Goal: Transaction & Acquisition: Purchase product/service

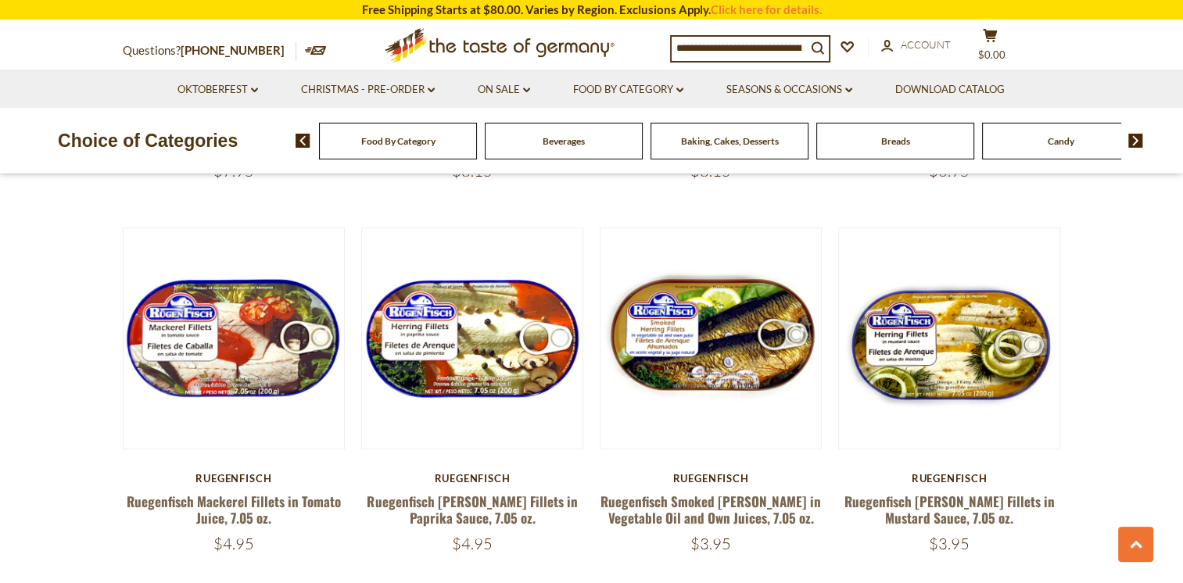
scroll to position [1212, 0]
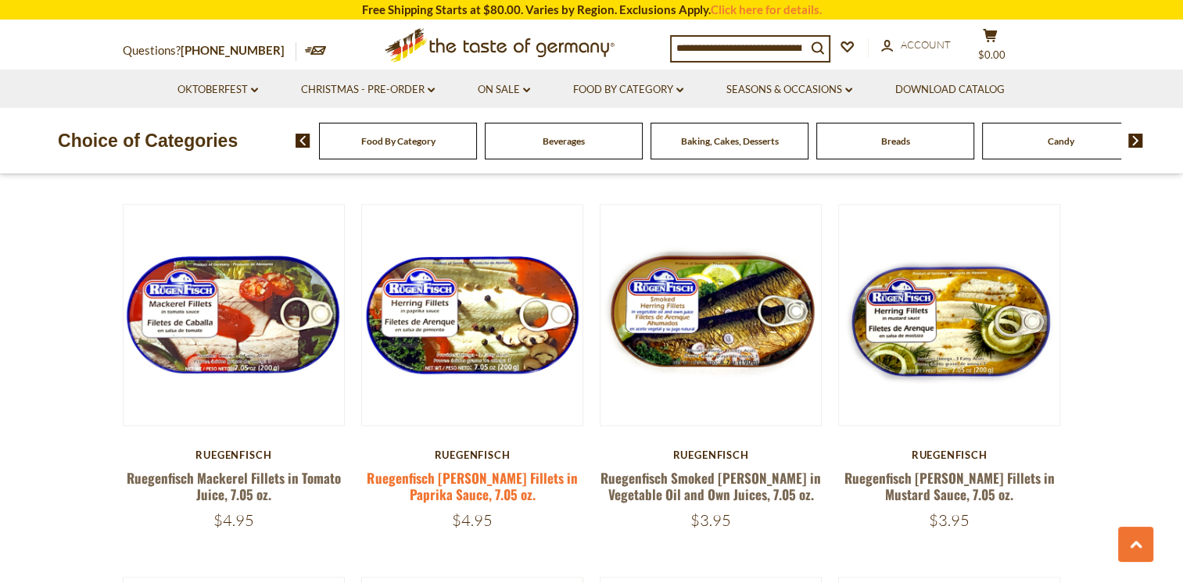
click at [467, 468] on link "Ruegenfisch [PERSON_NAME] Fillets in Paprika Sauce, 7.05 oz." at bounding box center [472, 486] width 210 height 36
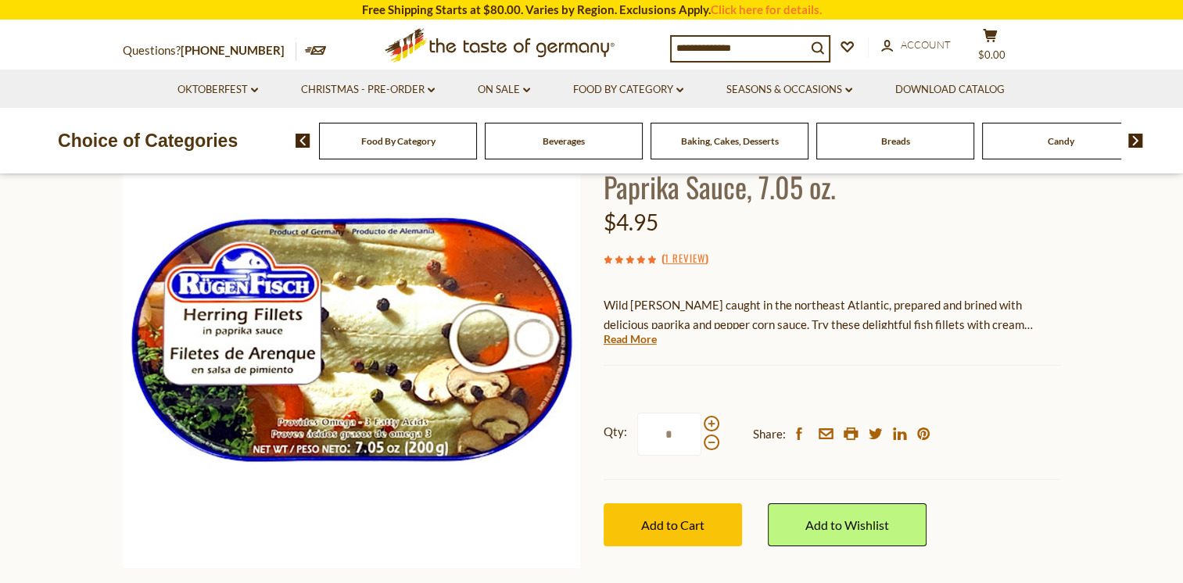
scroll to position [175, 0]
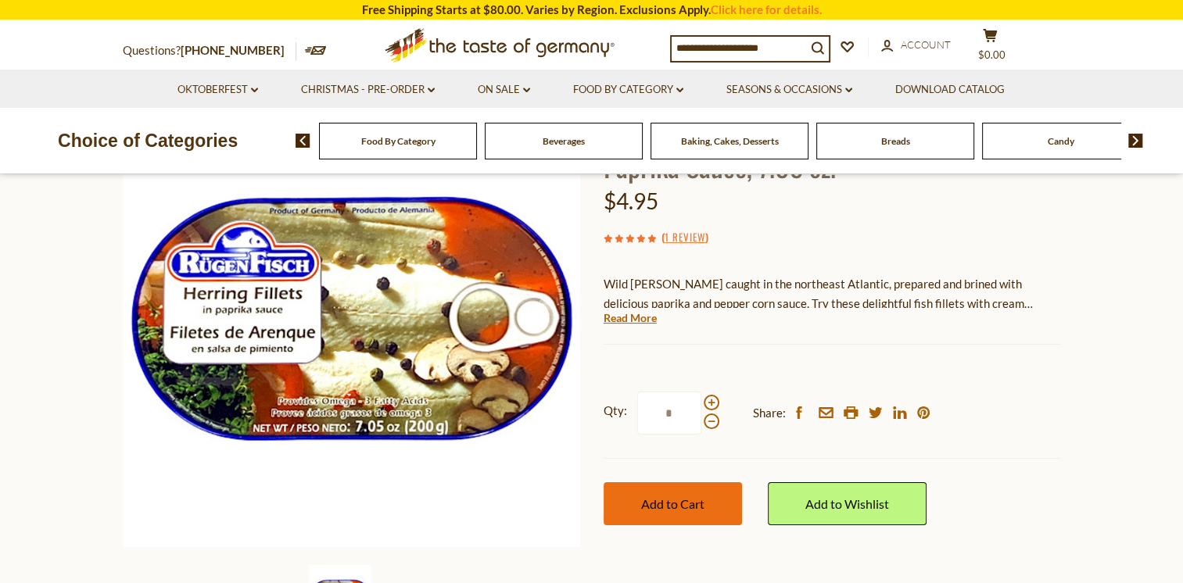
click at [666, 498] on span "Add to Cart" at bounding box center [672, 504] width 63 height 15
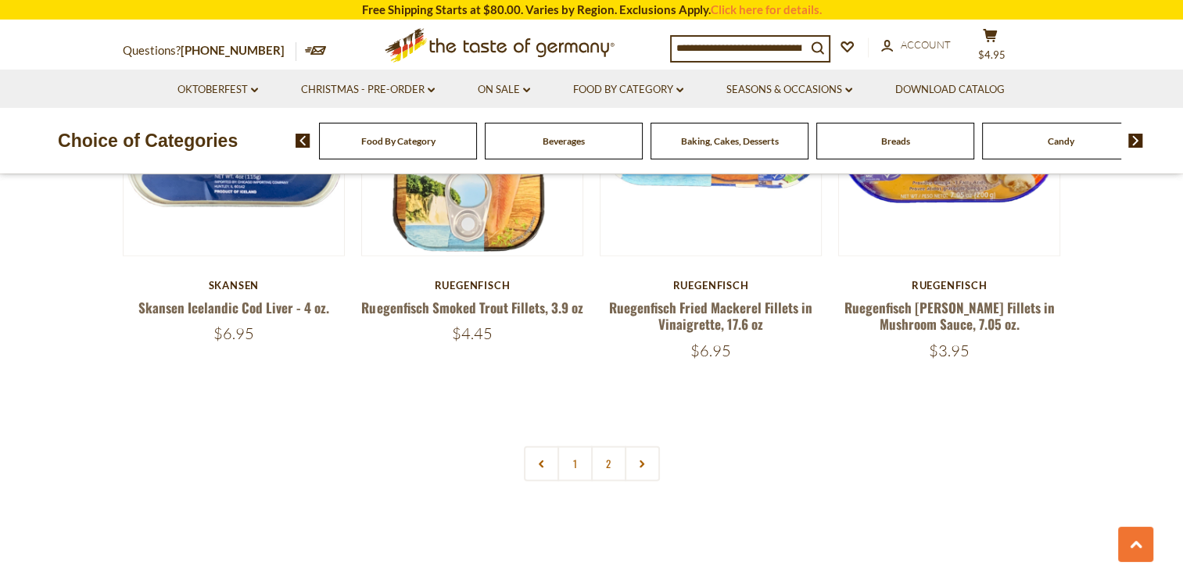
scroll to position [3695, 0]
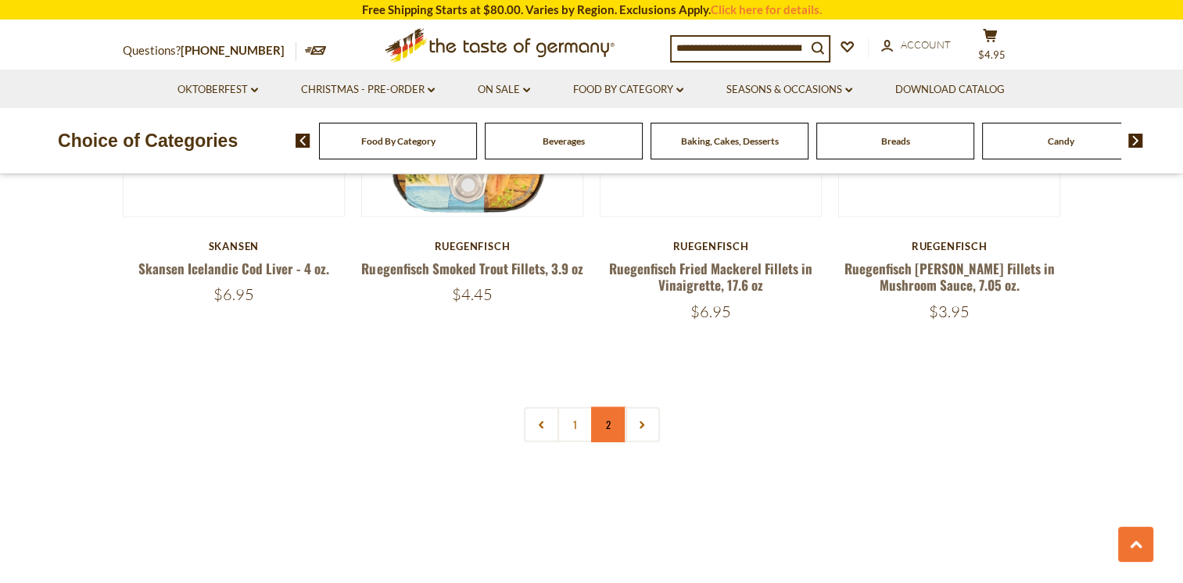
click at [610, 407] on link "2" at bounding box center [608, 424] width 35 height 35
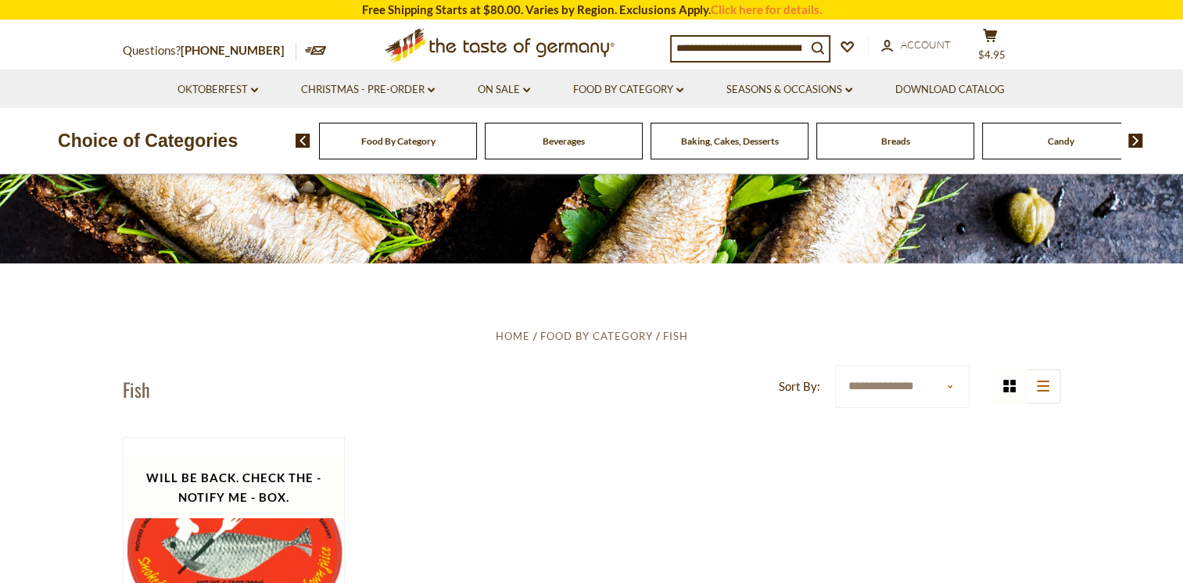
scroll to position [209, 0]
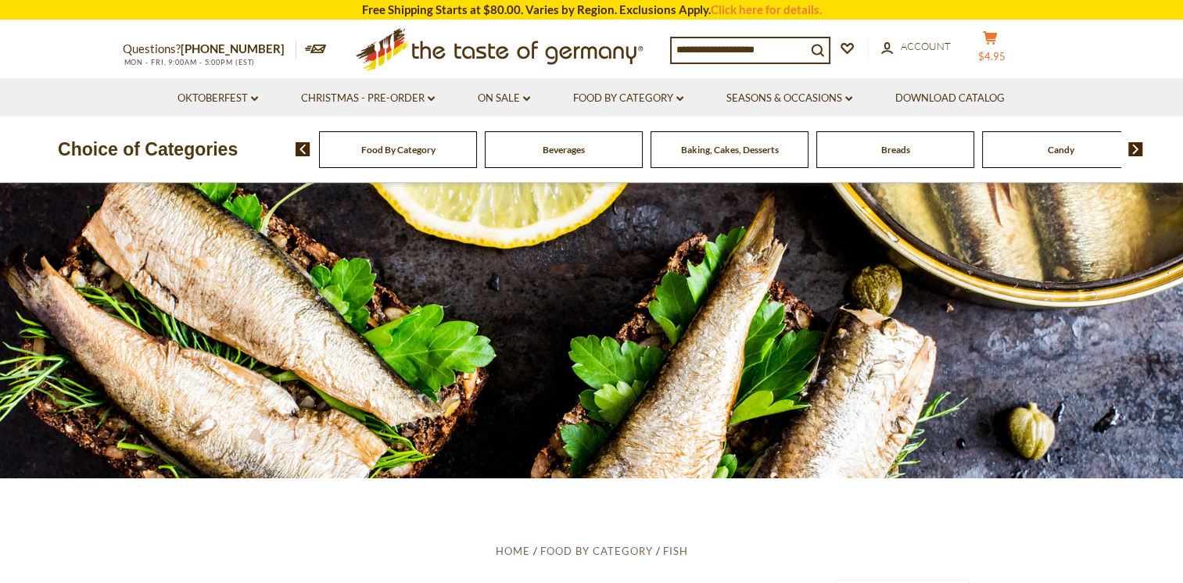
click at [992, 49] on button "cart $4.95" at bounding box center [990, 49] width 47 height 39
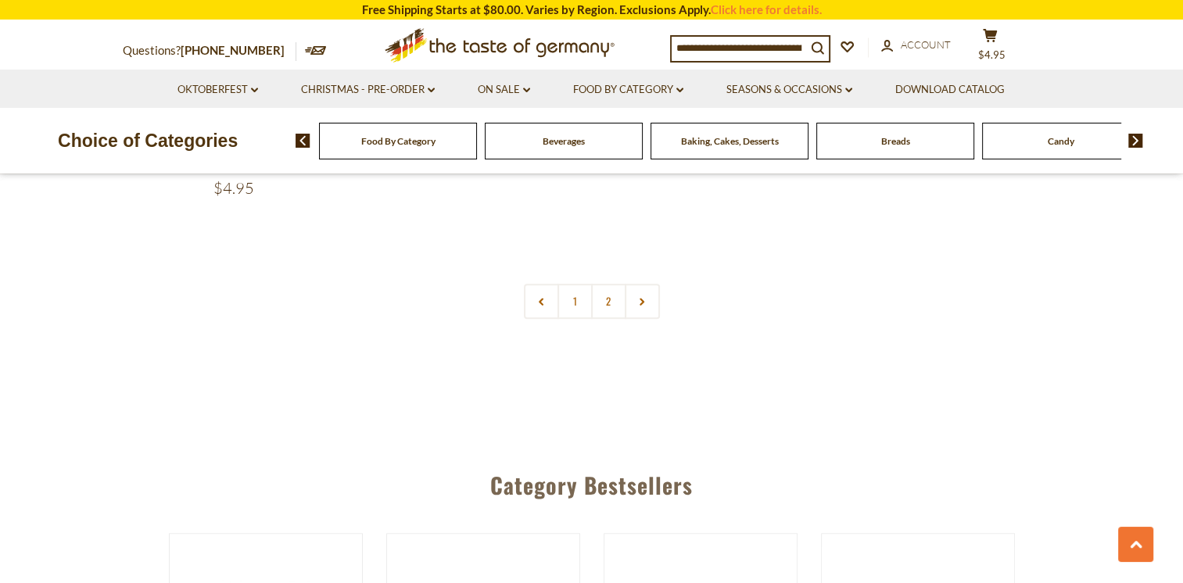
scroll to position [782, 0]
click at [576, 303] on link "1" at bounding box center [575, 300] width 35 height 35
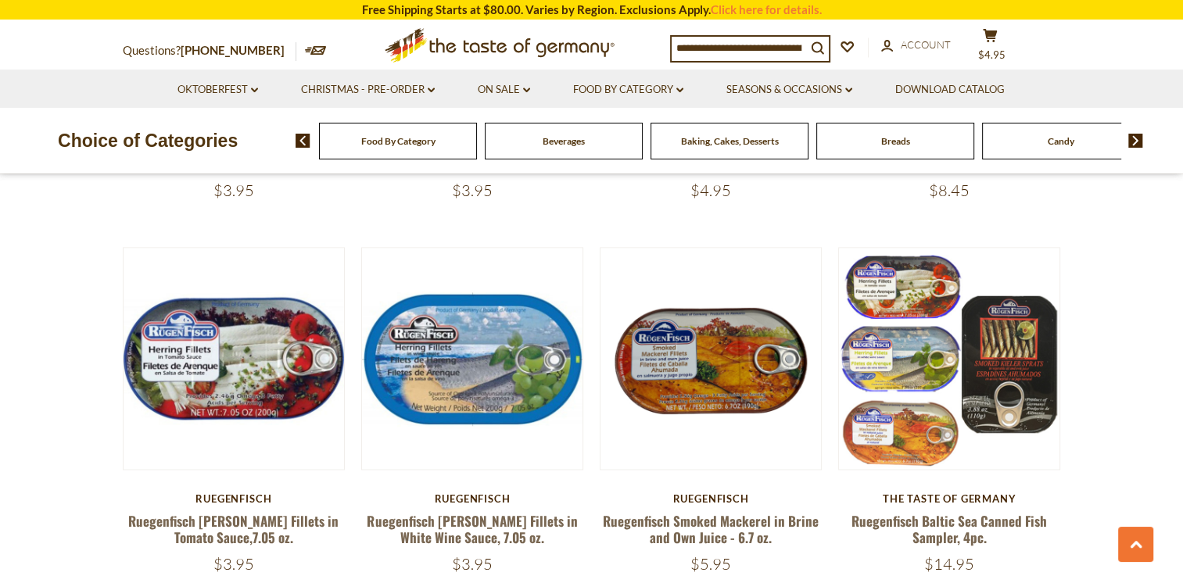
scroll to position [2301, 0]
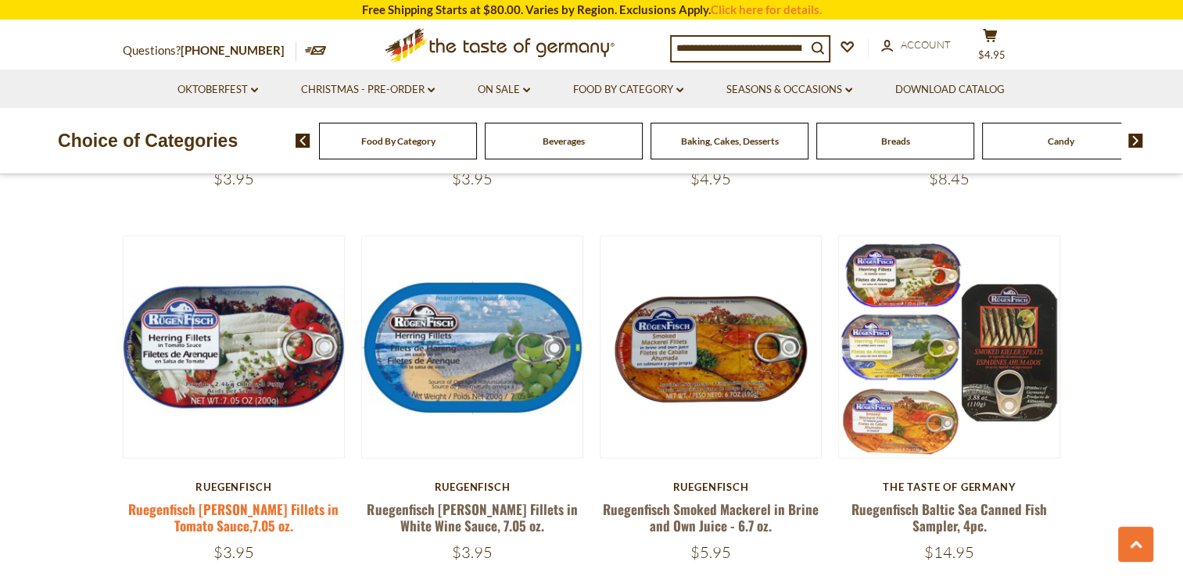
click at [211, 500] on link "Ruegenfisch [PERSON_NAME] Fillets in Tomato Sauce,7.05 oz." at bounding box center [233, 518] width 210 height 36
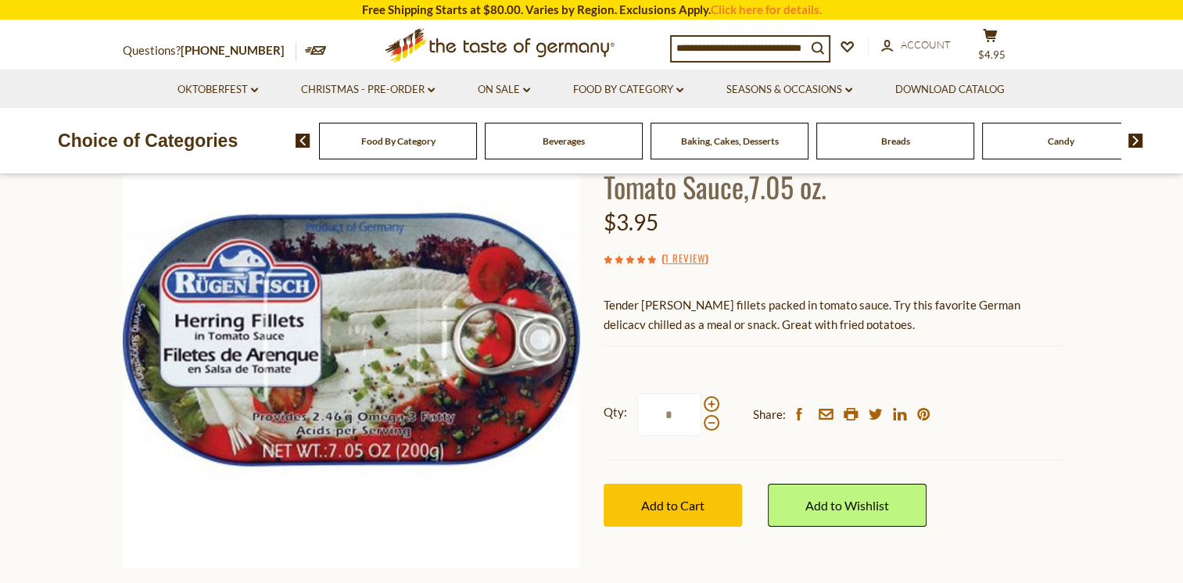
scroll to position [156, 0]
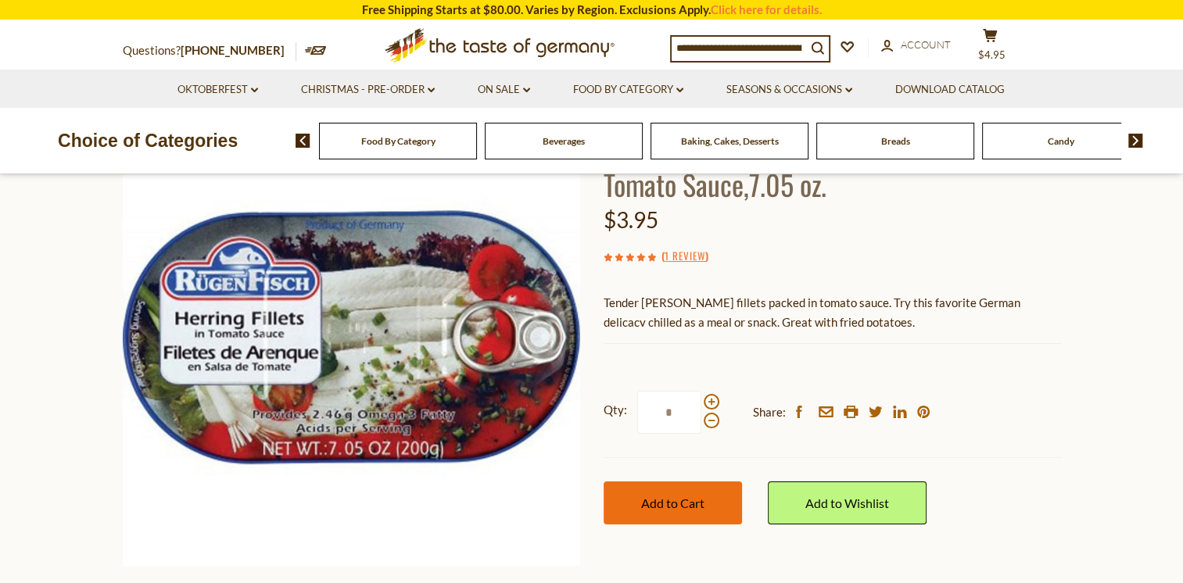
click at [646, 494] on button "Add to Cart" at bounding box center [673, 503] width 138 height 43
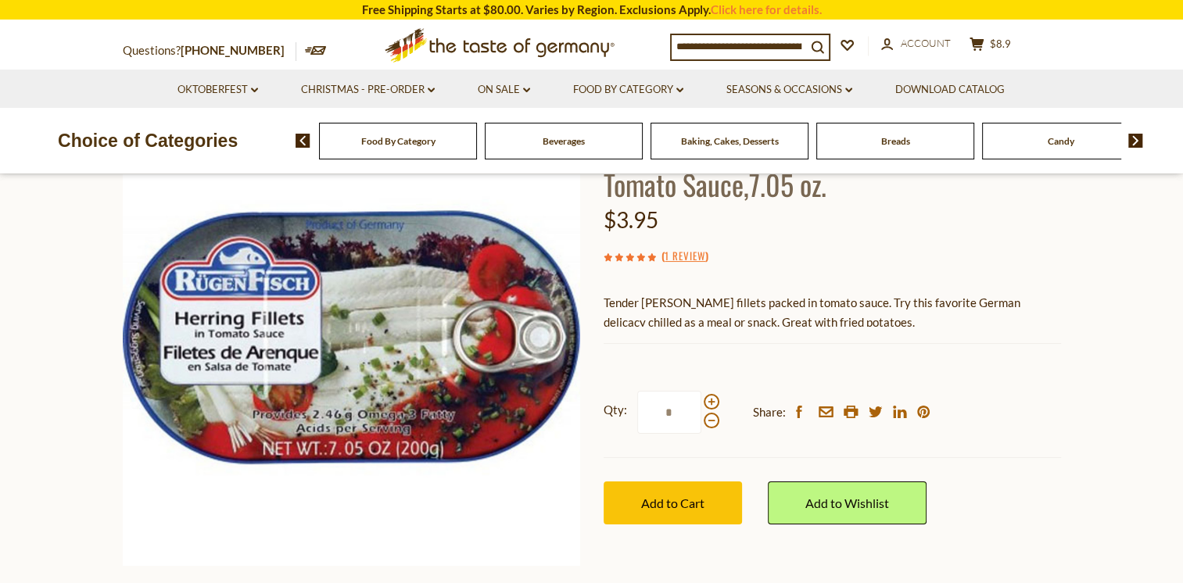
click at [1139, 139] on img at bounding box center [1135, 141] width 15 height 14
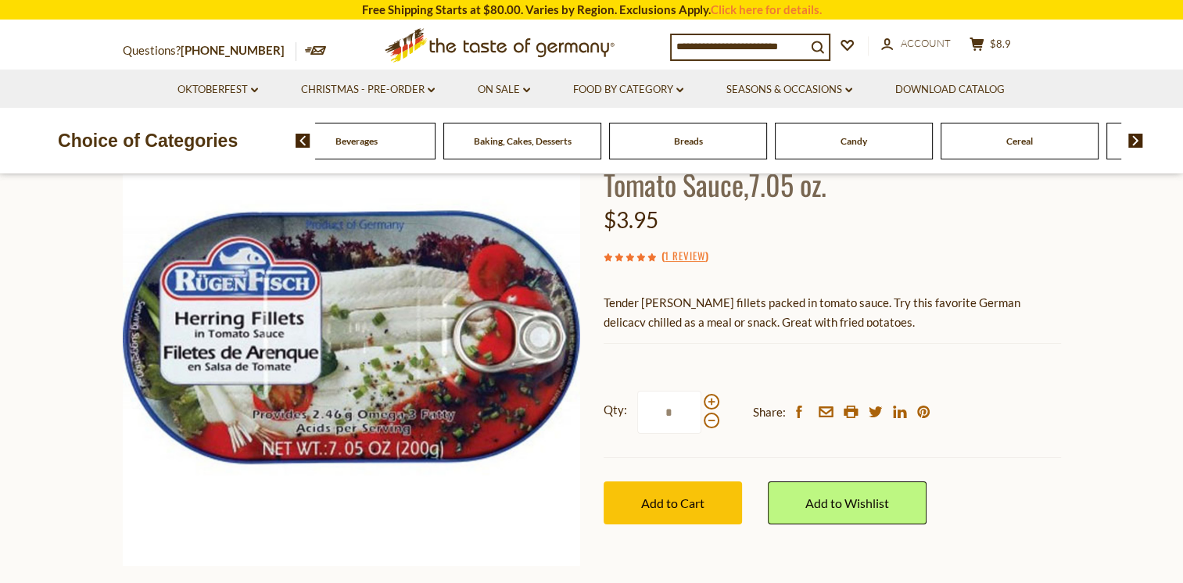
click at [1135, 138] on img at bounding box center [1135, 141] width 15 height 14
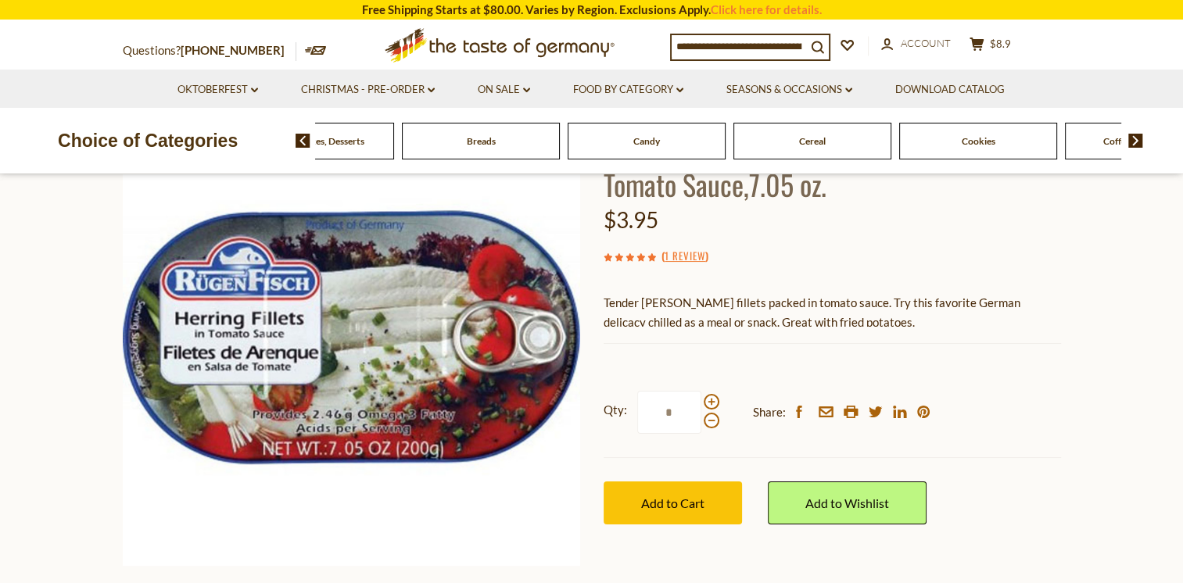
click at [1135, 138] on img at bounding box center [1135, 141] width 15 height 14
click at [1132, 138] on img at bounding box center [1135, 141] width 15 height 14
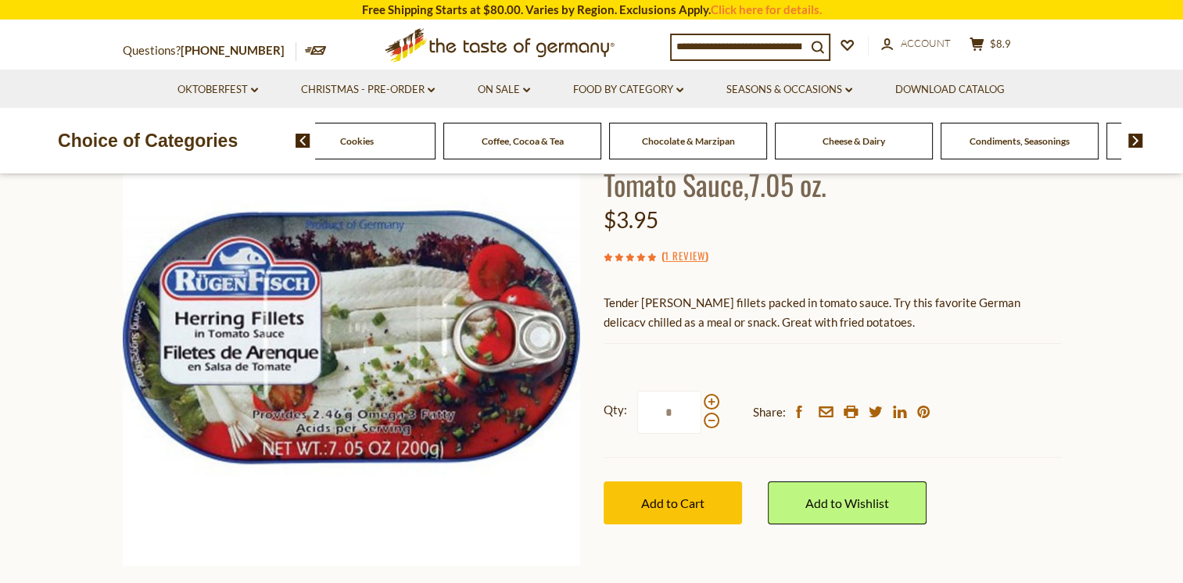
click at [1125, 134] on span at bounding box center [1130, 141] width 27 height 14
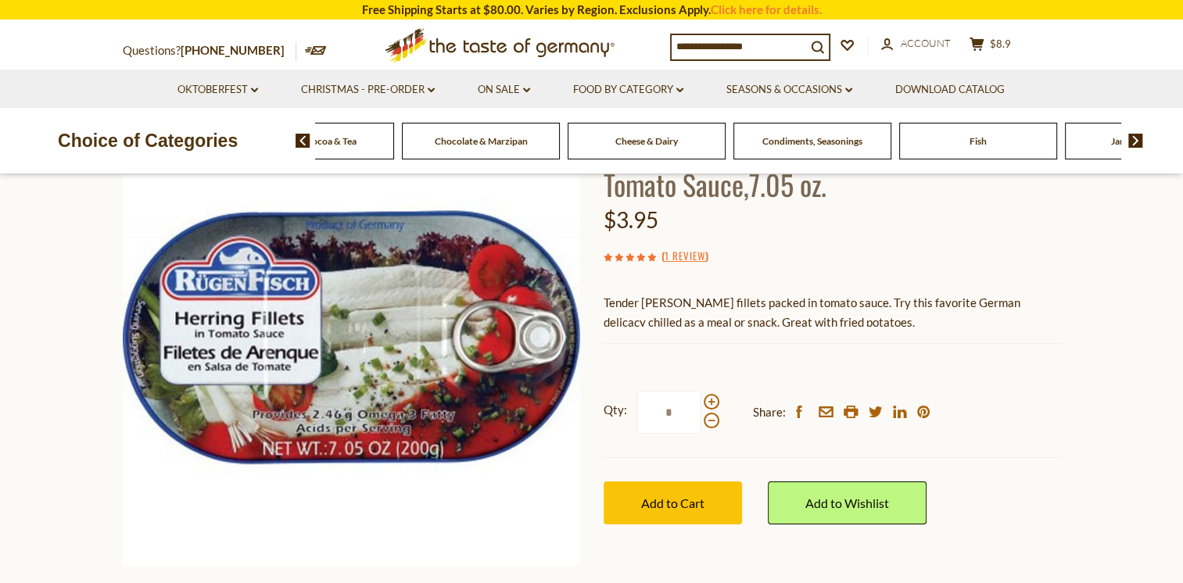
click at [1125, 134] on span at bounding box center [1130, 141] width 27 height 14
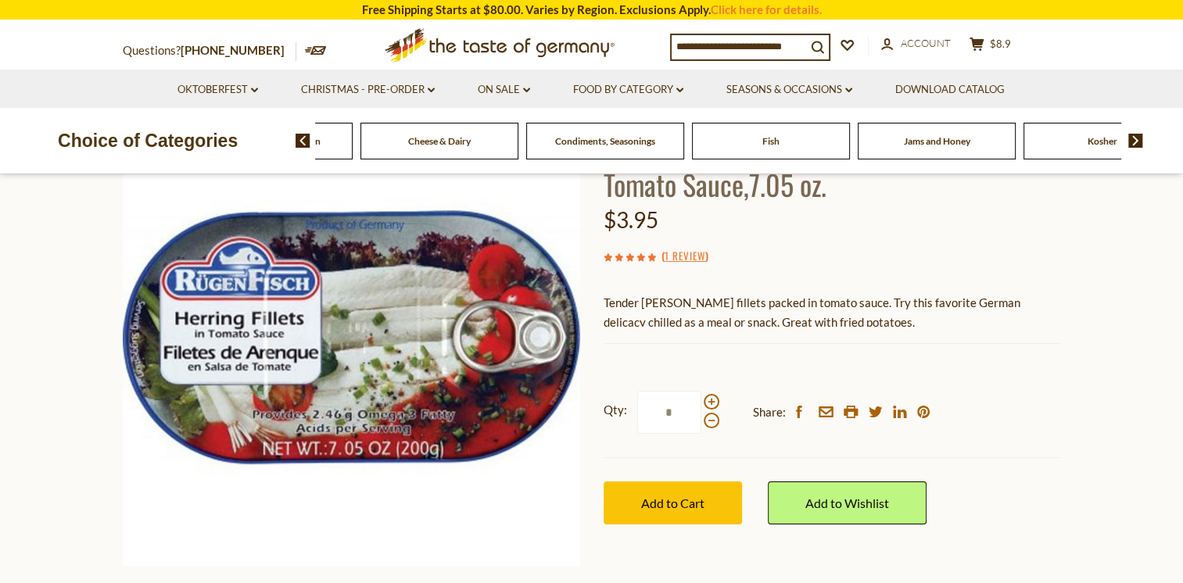
click at [1124, 132] on div "Food By Category Beverages Baking, Cakes, Desserts Breads Candy Cereal Cookies …" at bounding box center [740, 141] width 888 height 38
click at [1132, 139] on img at bounding box center [1135, 141] width 15 height 14
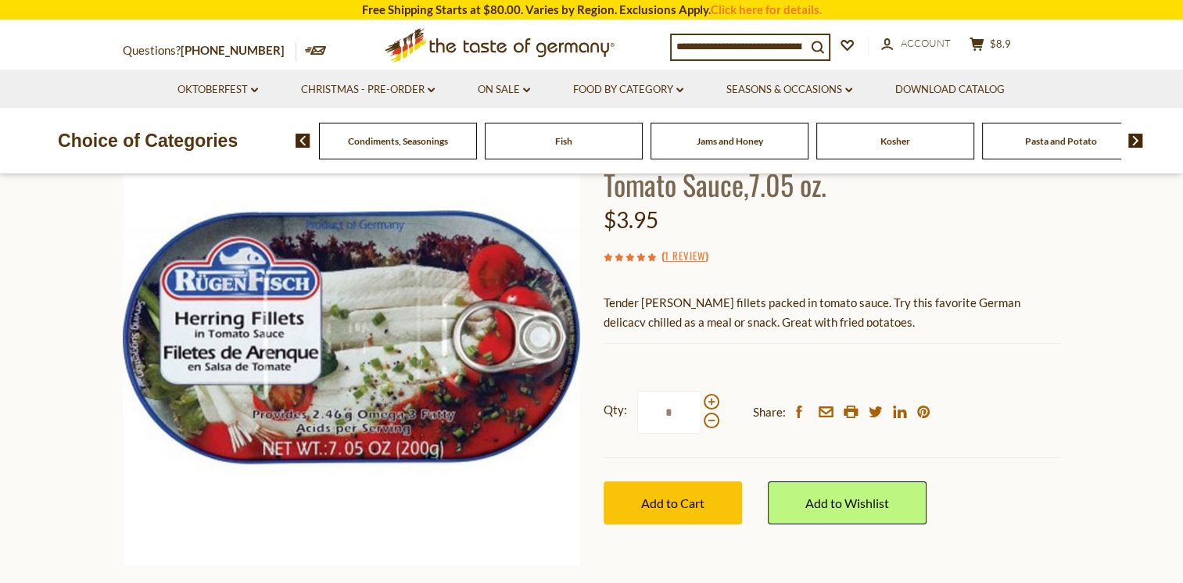
click at [1078, 137] on span "Pasta and Potato" at bounding box center [1061, 141] width 72 height 12
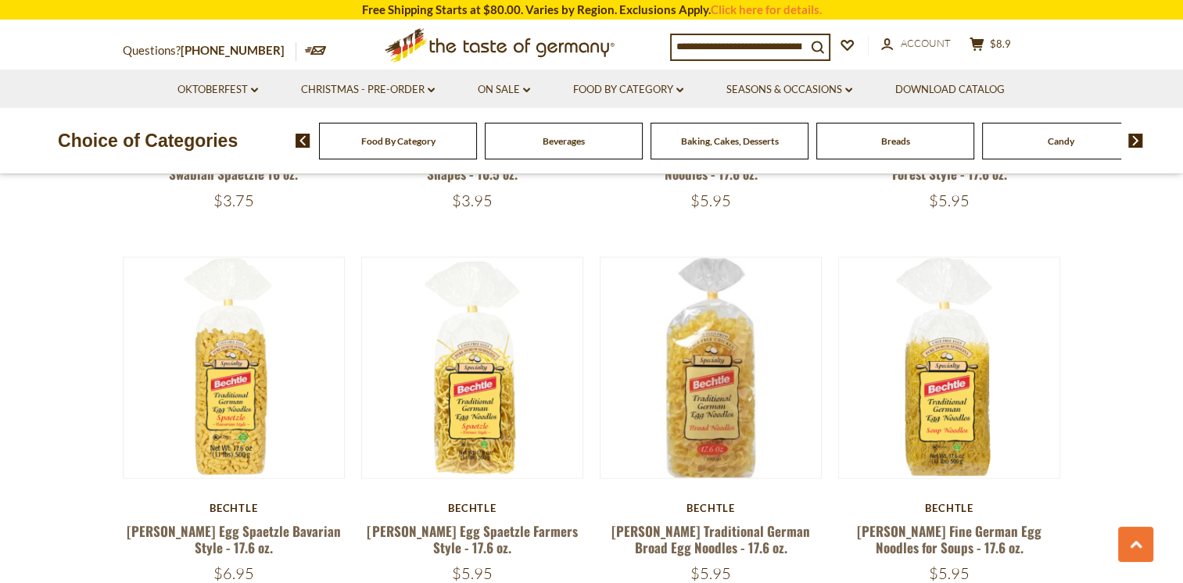
scroll to position [3108, 0]
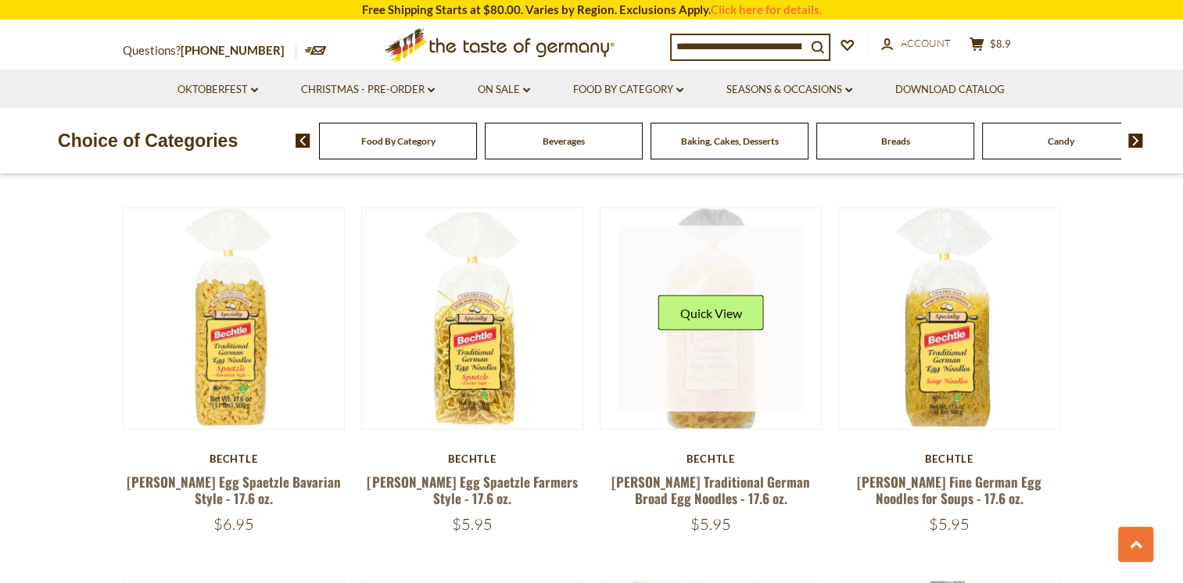
click at [720, 341] on link at bounding box center [711, 319] width 186 height 186
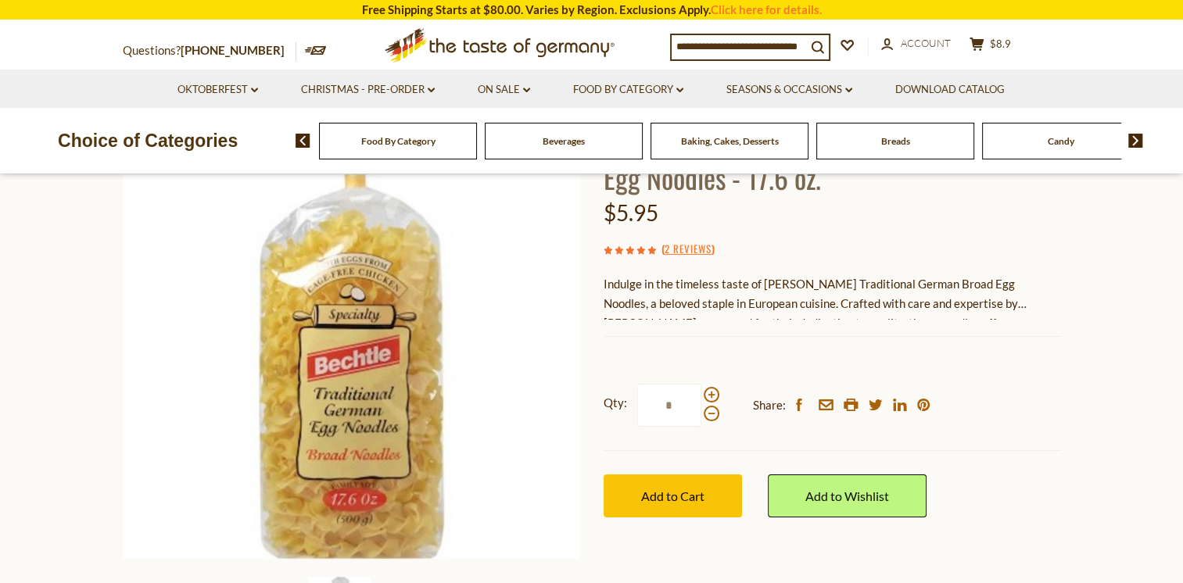
scroll to position [175, 0]
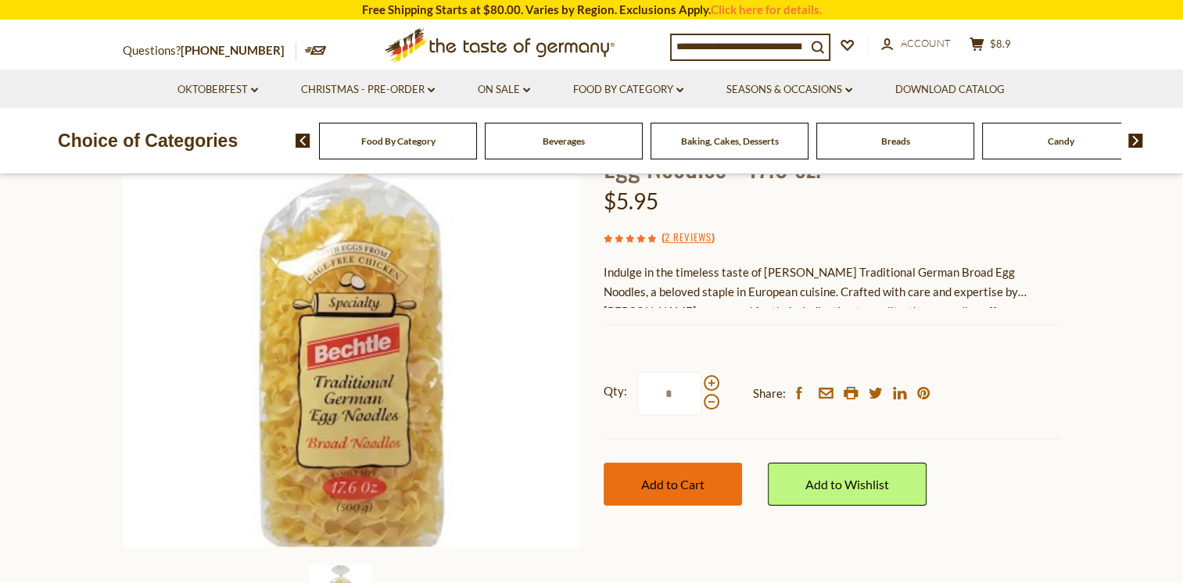
click at [666, 486] on span "Add to Cart" at bounding box center [672, 484] width 63 height 15
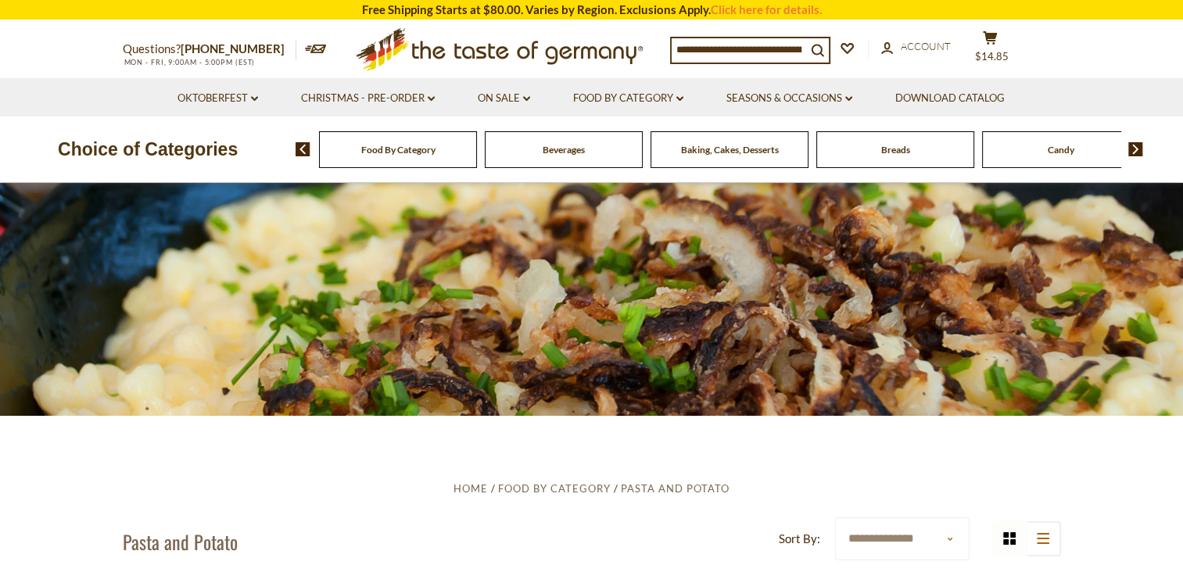
scroll to position [19, 0]
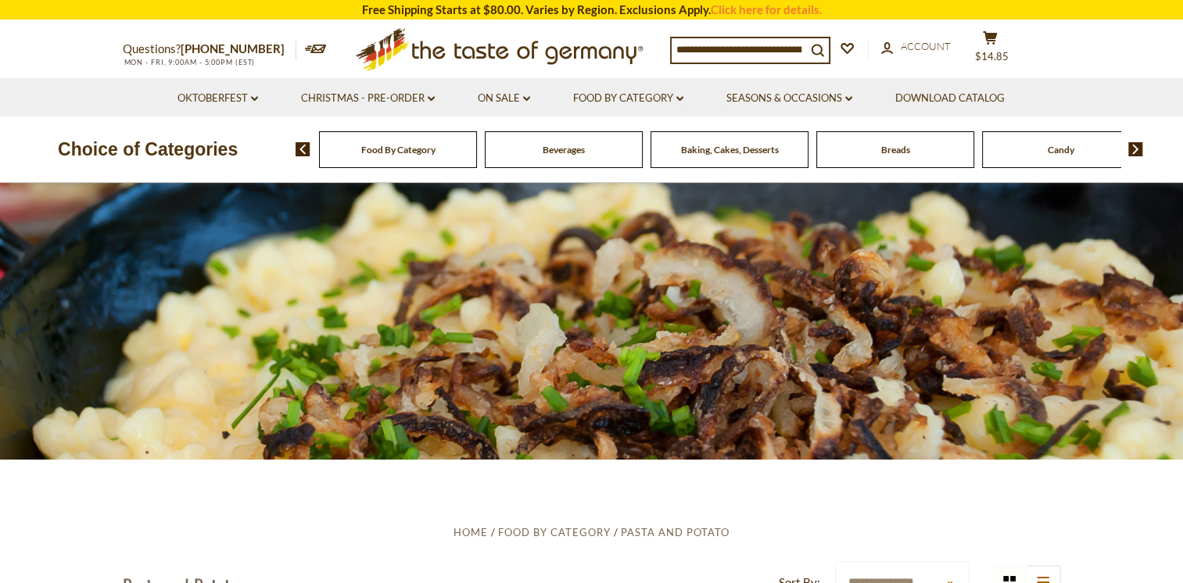
click at [382, 147] on span "Food By Category" at bounding box center [398, 150] width 74 height 12
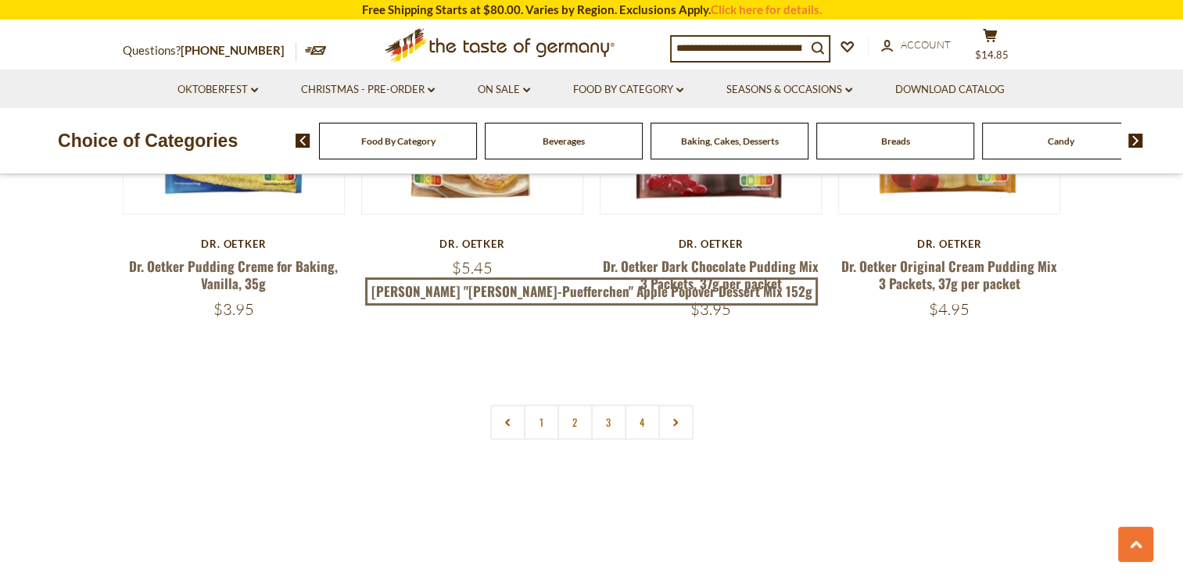
scroll to position [3459, 0]
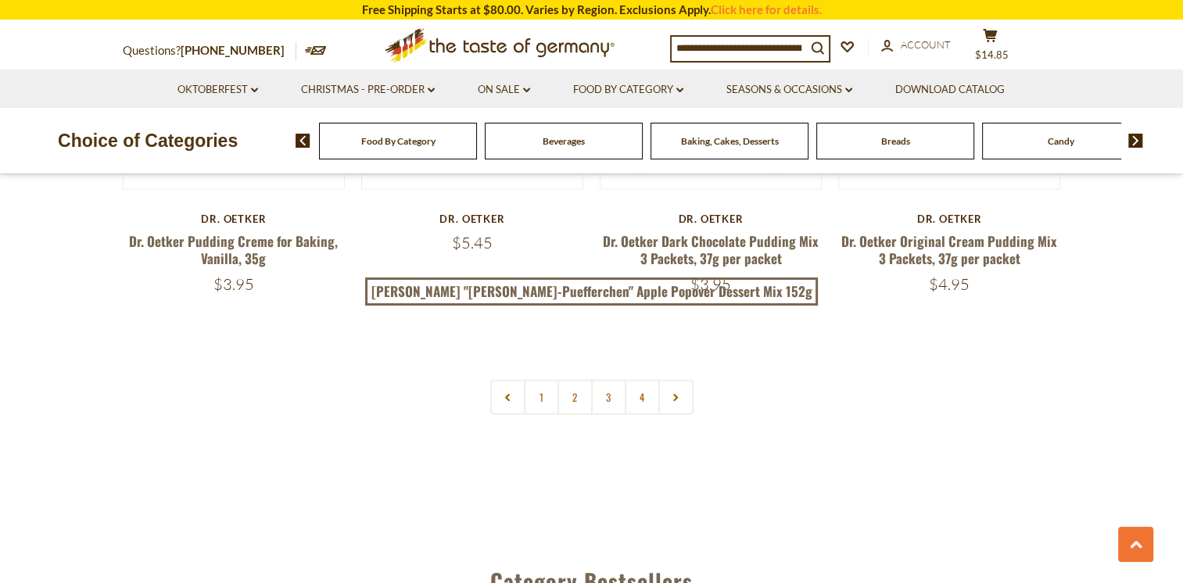
click at [1134, 140] on img at bounding box center [1135, 141] width 15 height 14
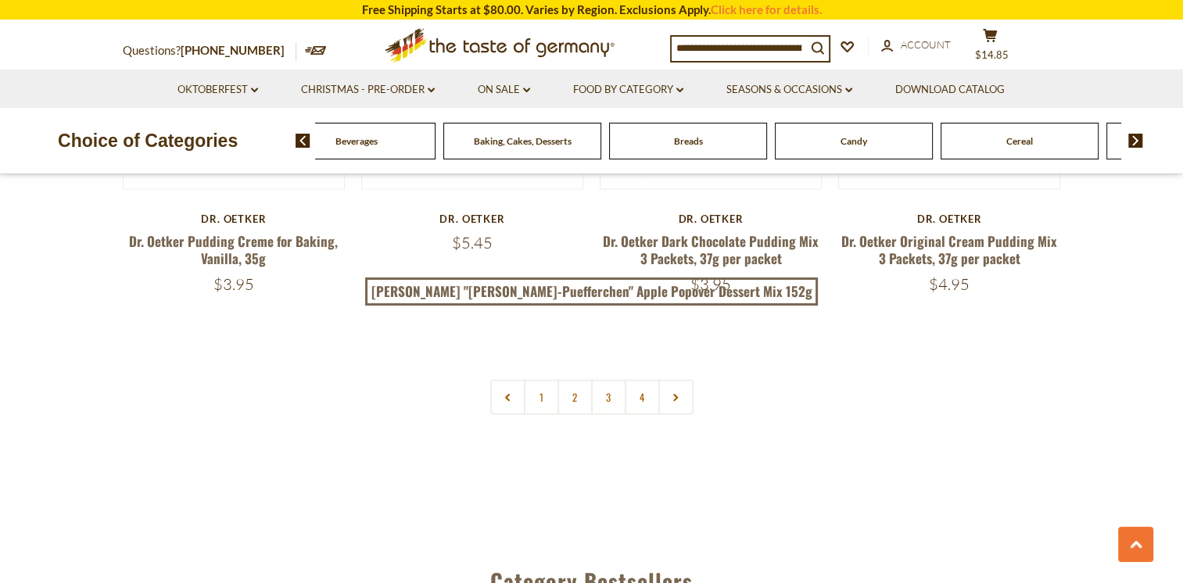
click at [1134, 140] on img at bounding box center [1135, 141] width 15 height 14
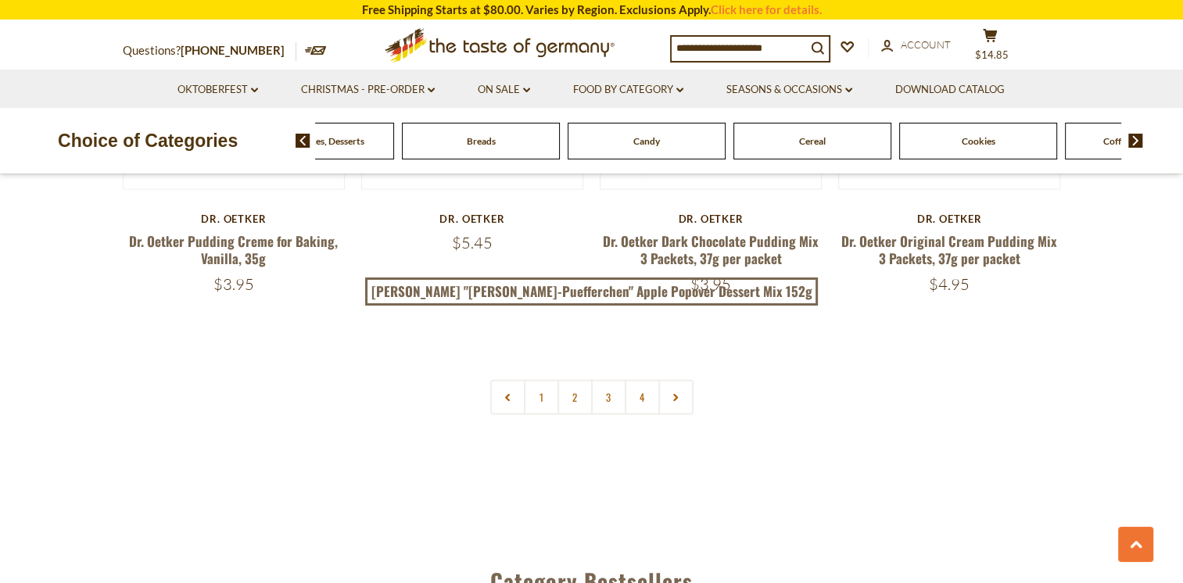
click at [1134, 140] on img at bounding box center [1135, 141] width 15 height 14
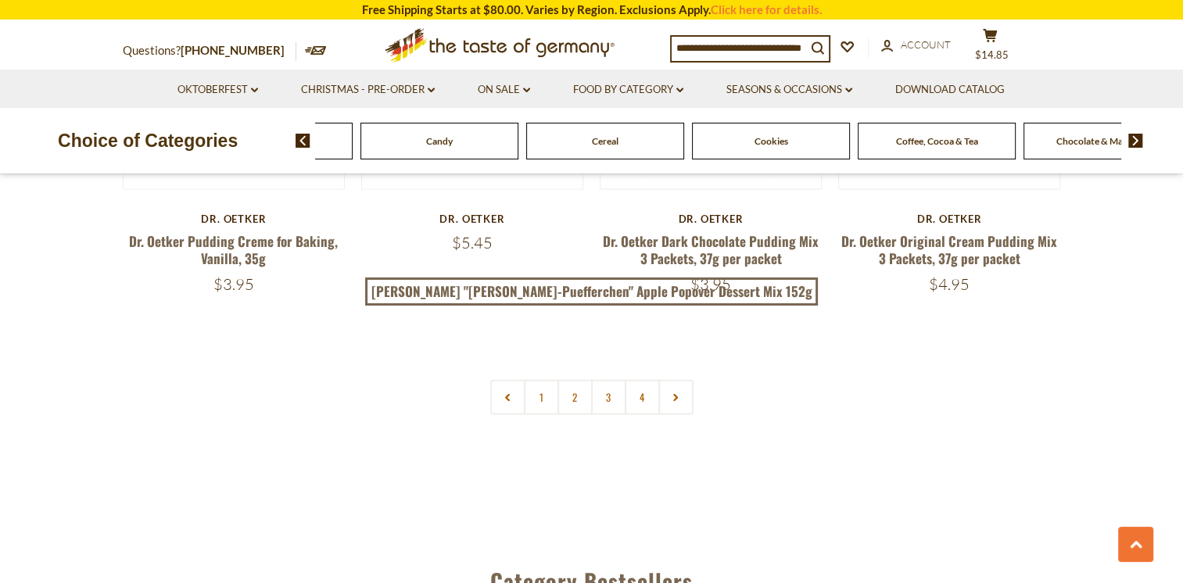
click at [1134, 140] on img at bounding box center [1135, 141] width 15 height 14
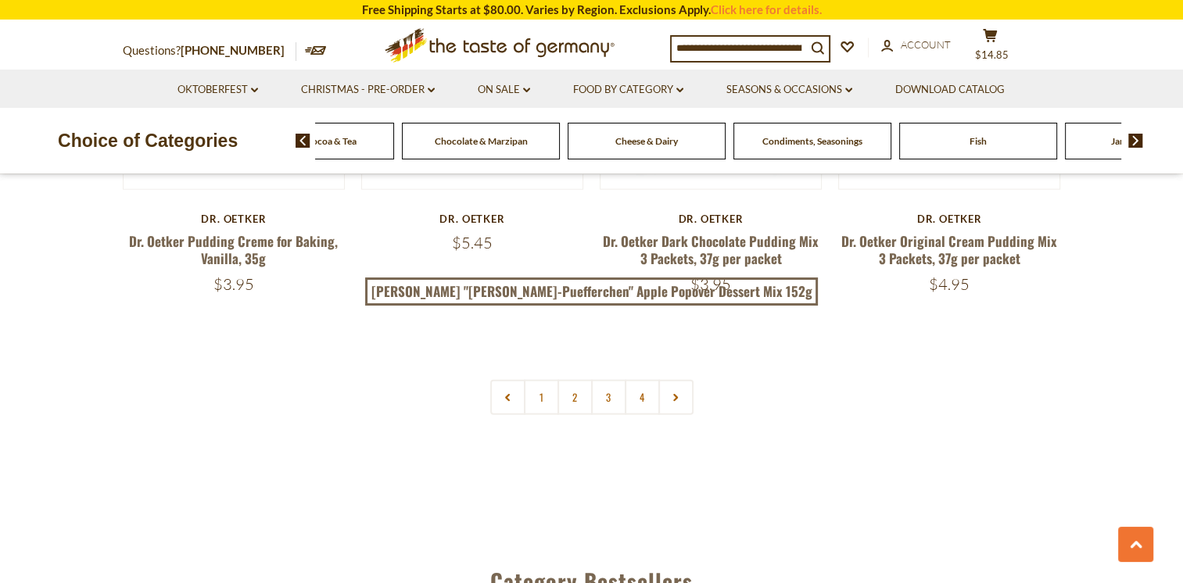
click at [1139, 142] on img at bounding box center [1135, 141] width 15 height 14
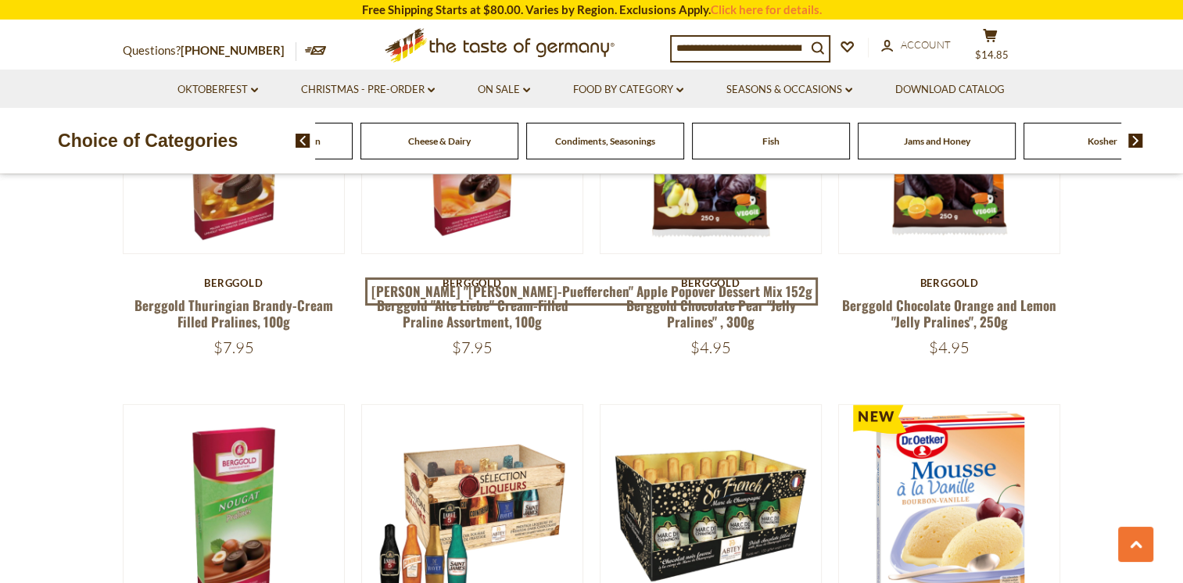
scroll to position [0, 0]
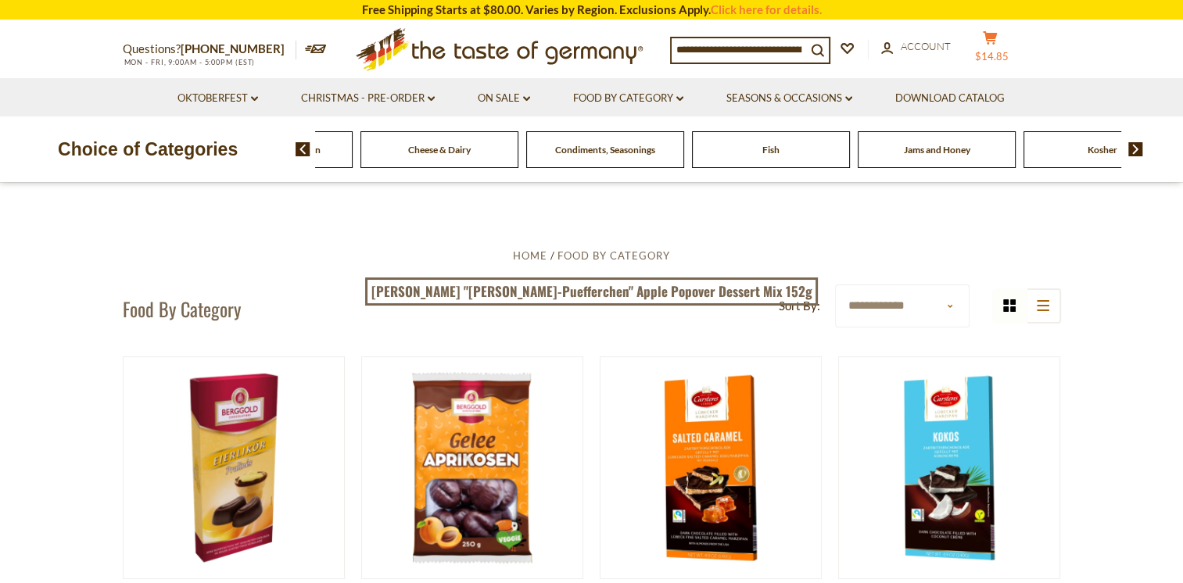
click at [997, 36] on icon at bounding box center [990, 37] width 14 height 13
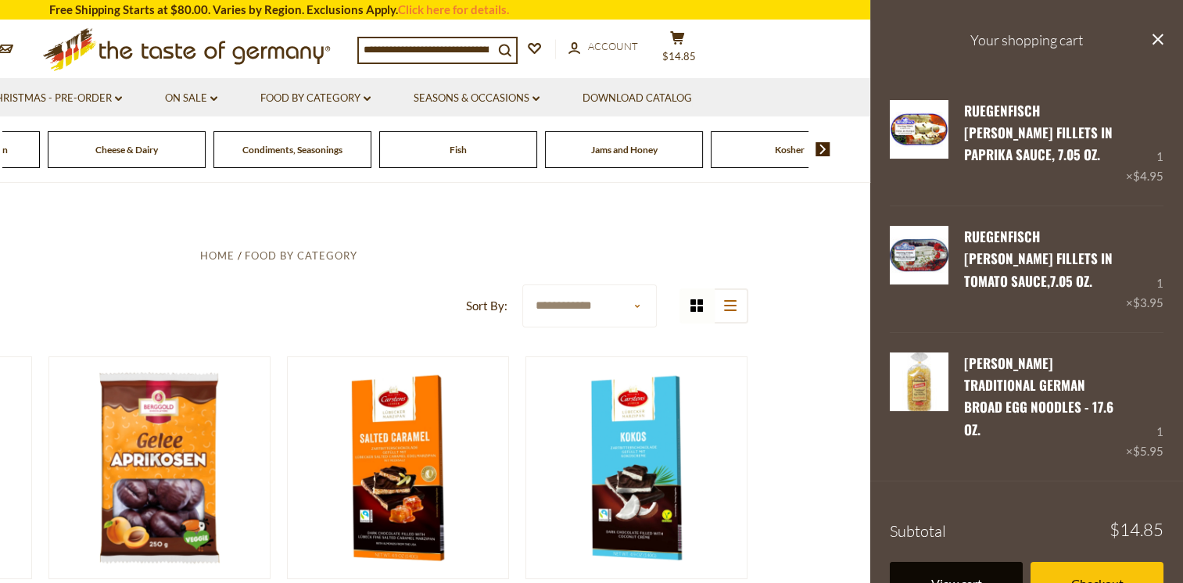
click at [971, 562] on link "View cart" at bounding box center [956, 583] width 133 height 43
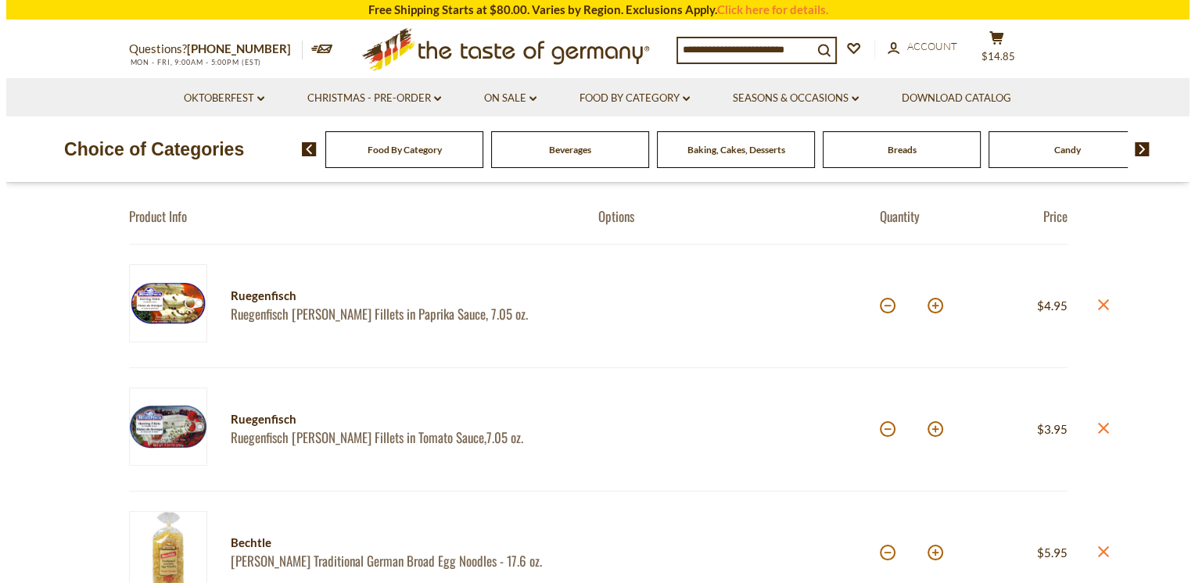
scroll to position [137, 0]
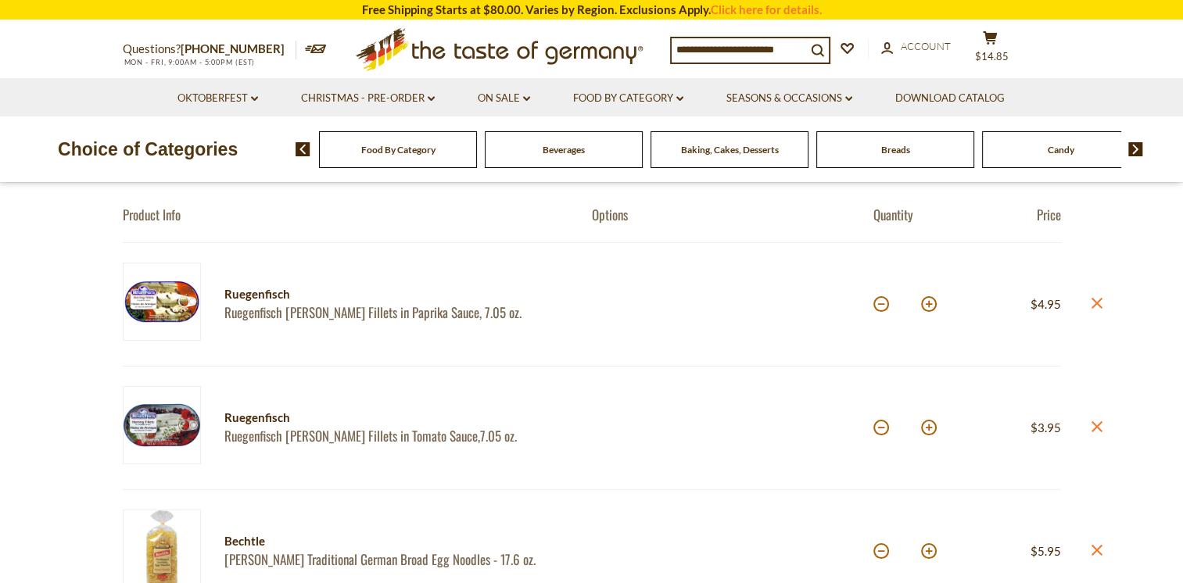
click at [927, 304] on button at bounding box center [929, 304] width 16 height 16
type input "*"
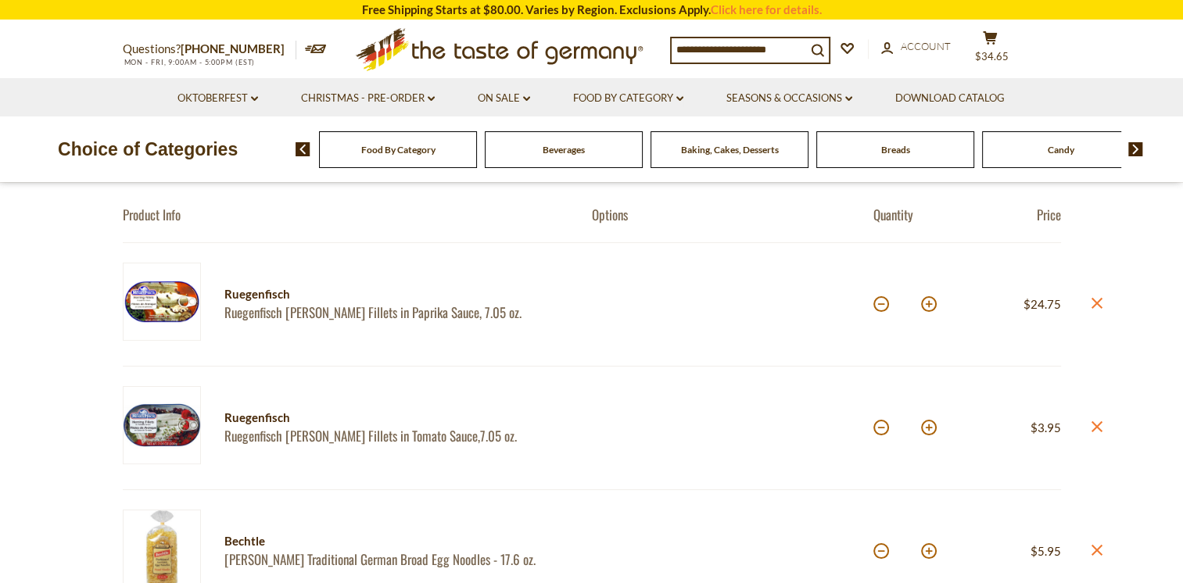
click at [926, 428] on button at bounding box center [929, 428] width 16 height 16
click at [928, 428] on button at bounding box center [929, 428] width 16 height 16
type input "*"
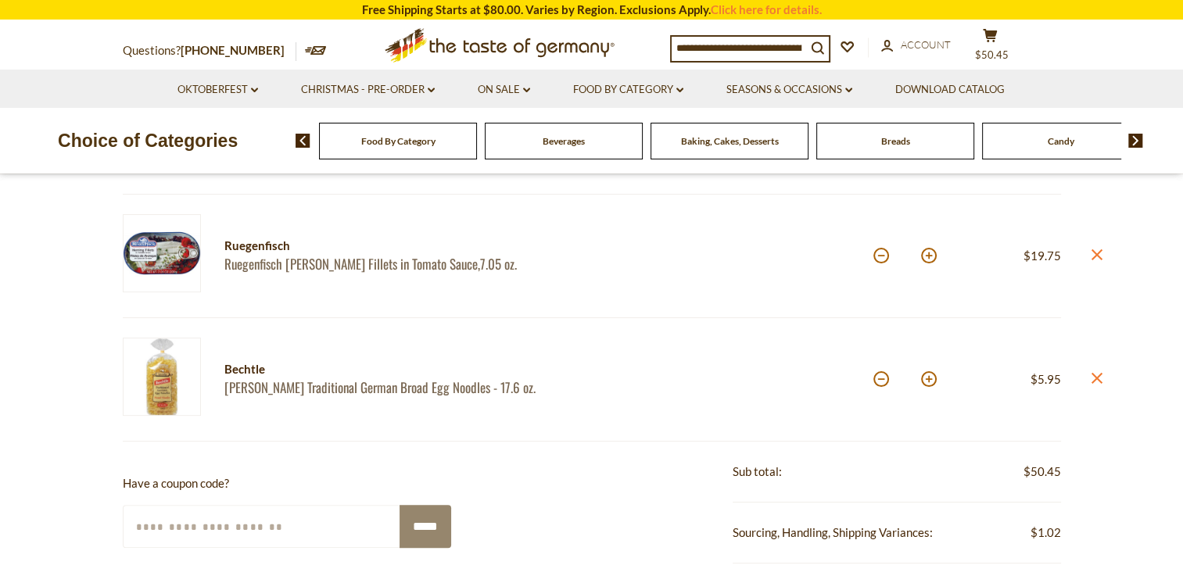
scroll to position [313, 0]
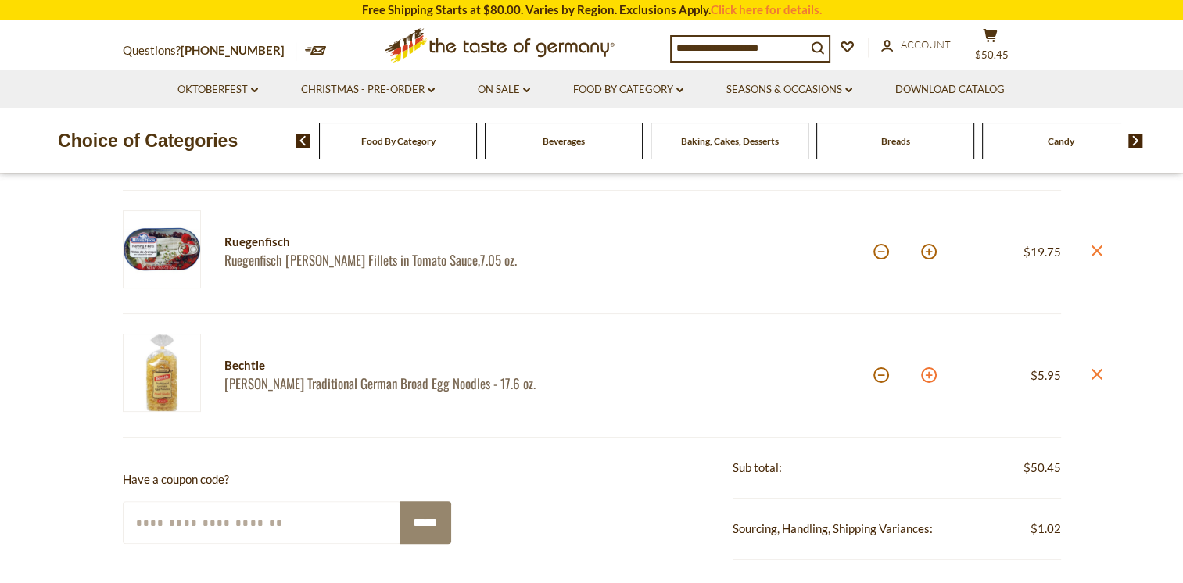
click at [926, 375] on button at bounding box center [929, 376] width 16 height 16
type input "*"
click at [926, 375] on button at bounding box center [929, 376] width 16 height 16
type input "*"
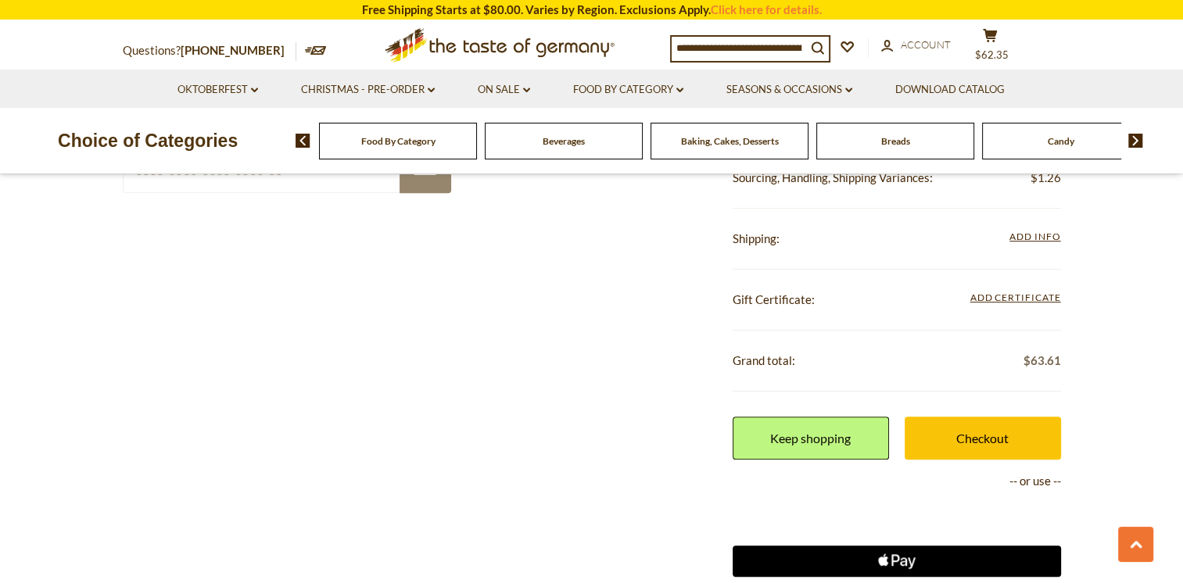
scroll to position [665, 0]
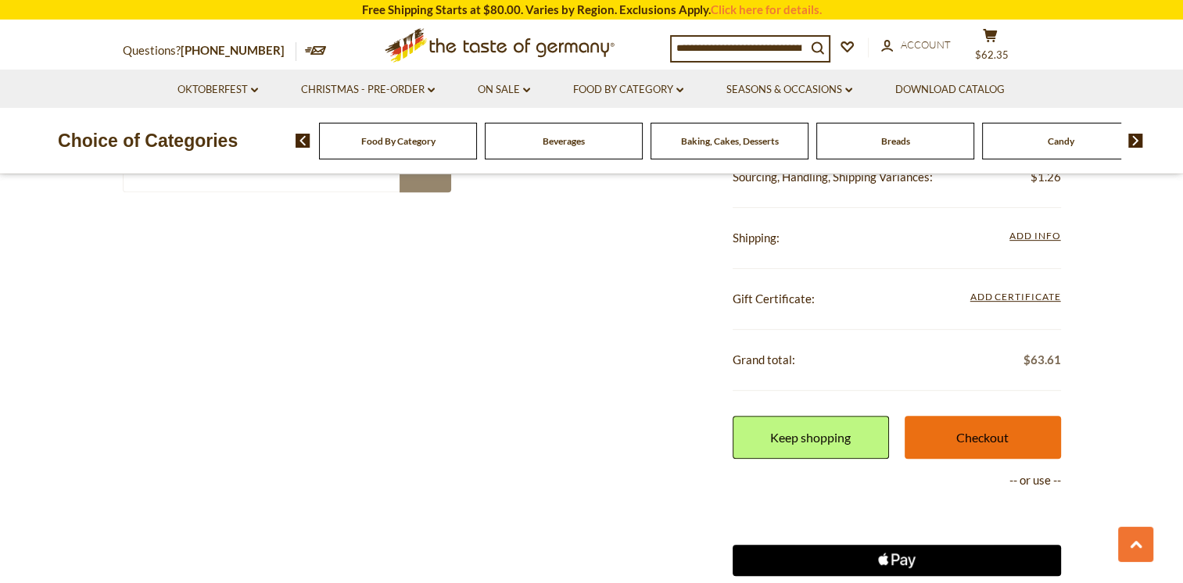
click at [998, 430] on link "Checkout" at bounding box center [983, 437] width 156 height 43
